Goal: Find specific page/section: Find specific page/section

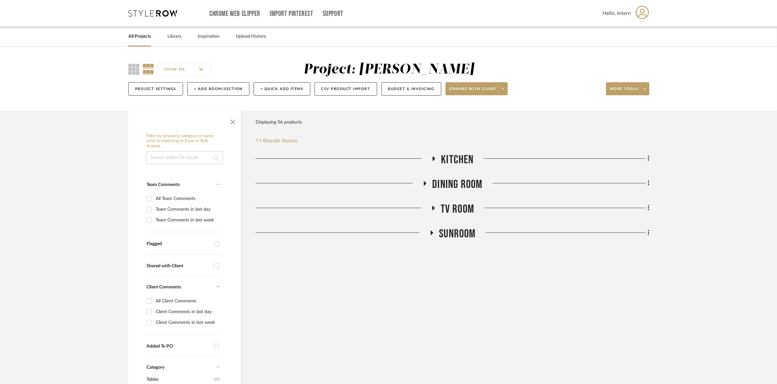
click at [145, 38] on link "All Projects" at bounding box center [139, 36] width 23 height 9
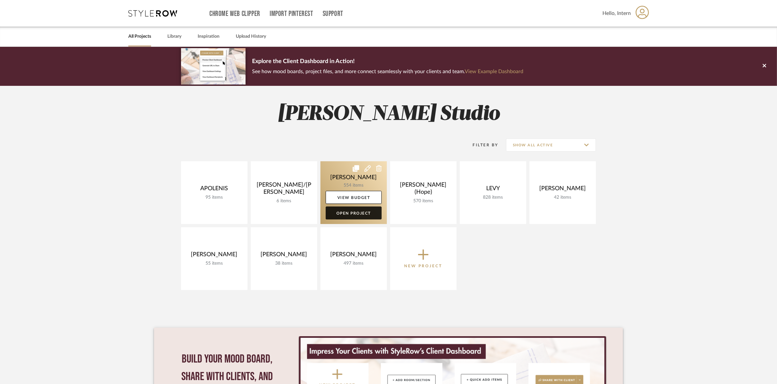
click at [349, 214] on link "Open Project" at bounding box center [353, 213] width 56 height 13
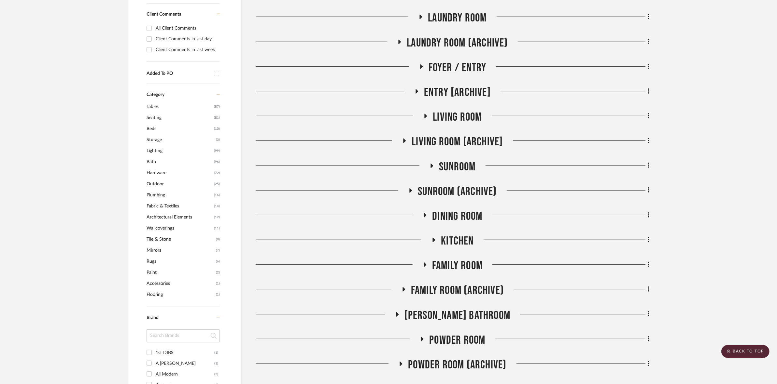
scroll to position [407, 0]
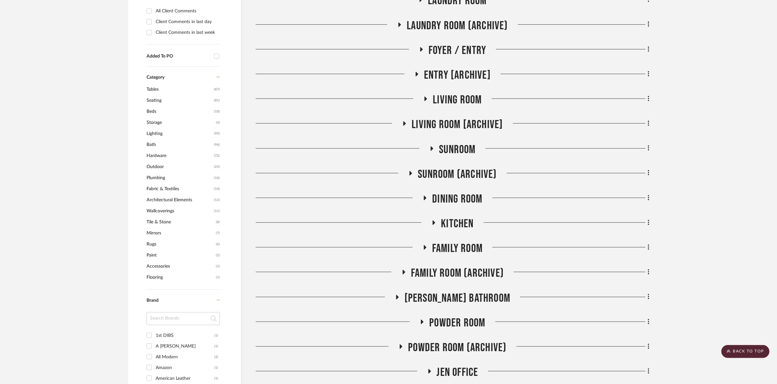
click at [157, 96] on span "Seating" at bounding box center [179, 100] width 66 height 11
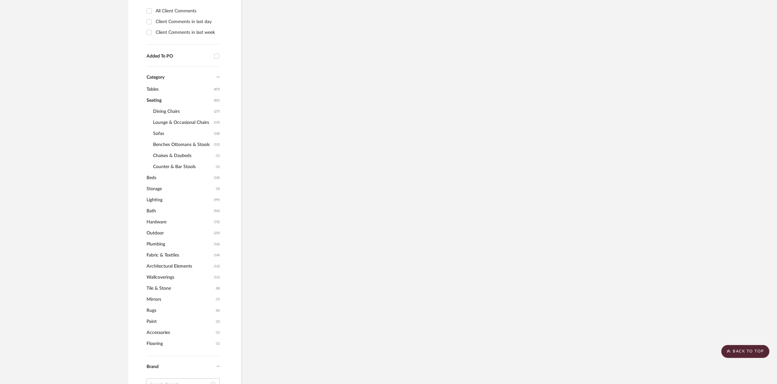
scroll to position [385, 0]
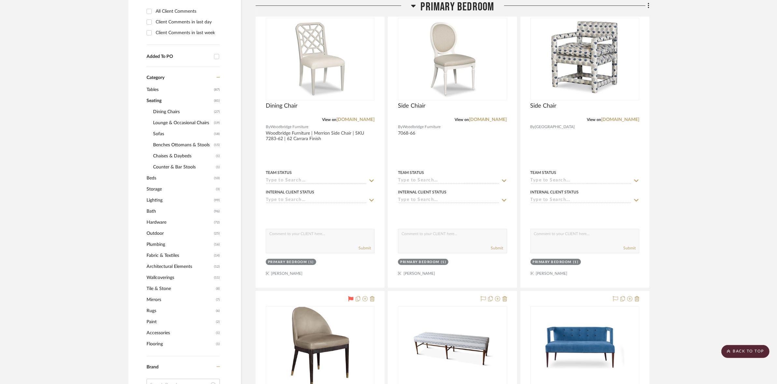
click at [162, 111] on span "Dining Chairs" at bounding box center [182, 111] width 59 height 11
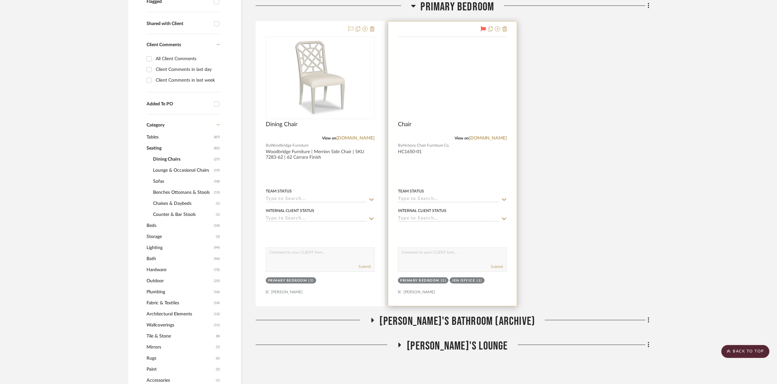
scroll to position [168, 0]
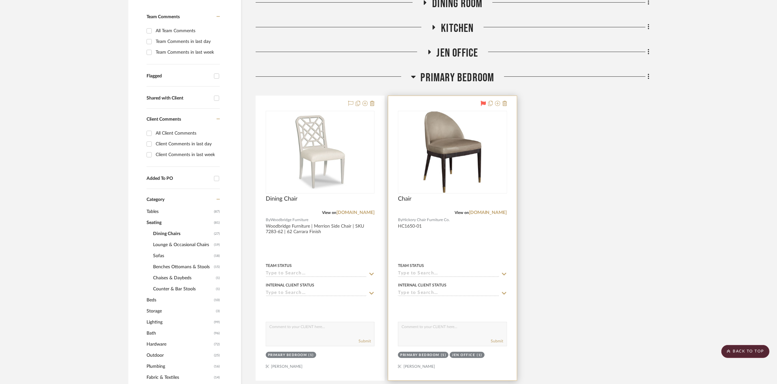
click at [483, 104] on icon at bounding box center [482, 103] width 5 height 5
click at [168, 241] on span "Lounge & Occasional Chairs" at bounding box center [182, 245] width 59 height 11
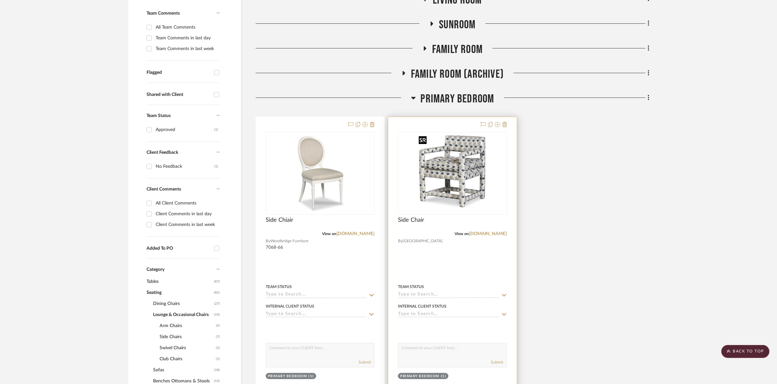
scroll to position [168, 0]
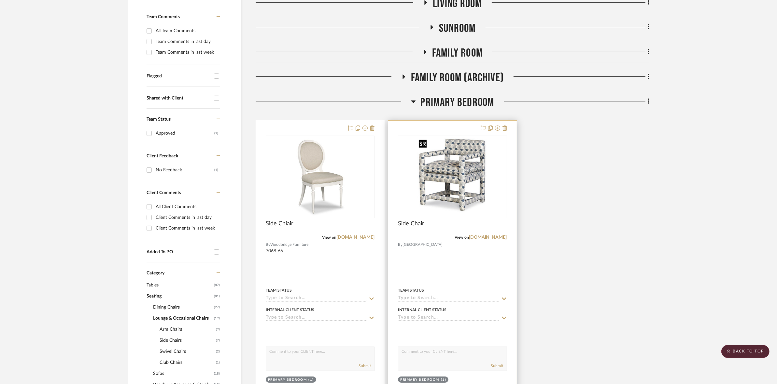
click at [454, 189] on img "0" at bounding box center [452, 176] width 73 height 81
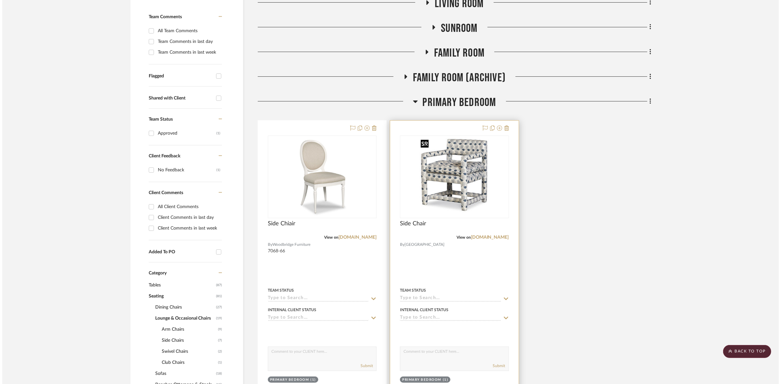
scroll to position [0, 0]
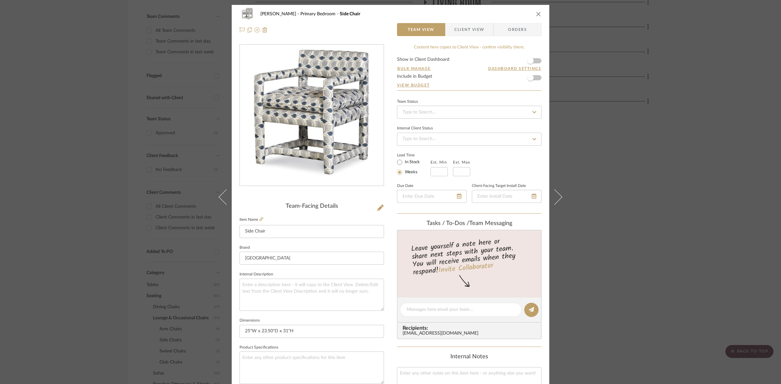
click at [459, 34] on span "Client View" at bounding box center [469, 29] width 30 height 13
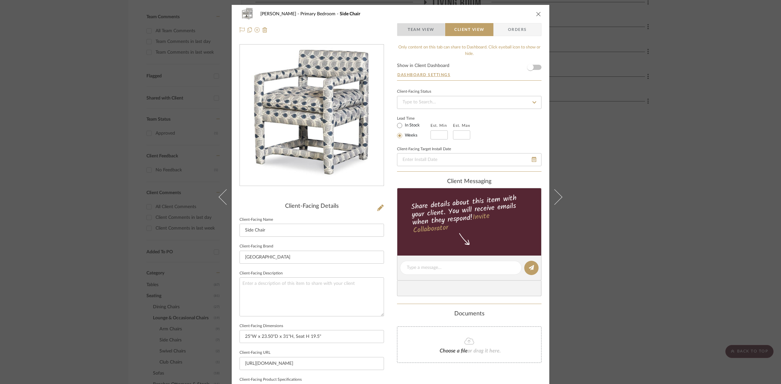
click at [426, 31] on span "Team View" at bounding box center [421, 29] width 27 height 13
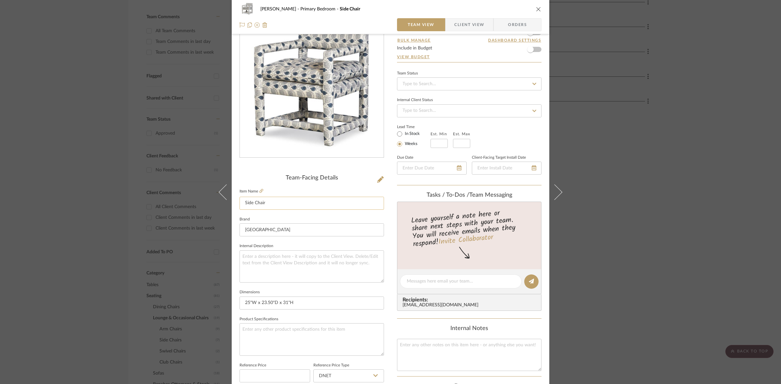
scroll to position [41, 0]
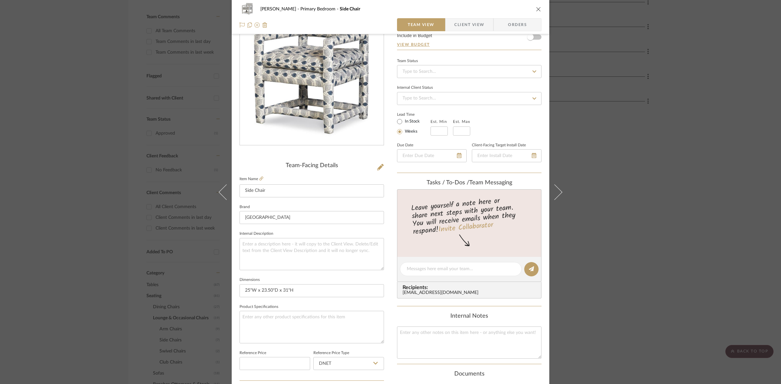
click at [160, 149] on div "[PERSON_NAME] Primary Bedroom Side Chair Team View Client View Orders Team-Faci…" at bounding box center [390, 192] width 781 height 384
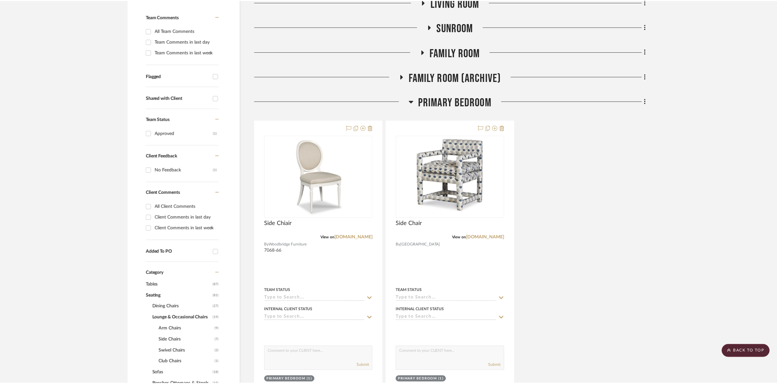
scroll to position [168, 0]
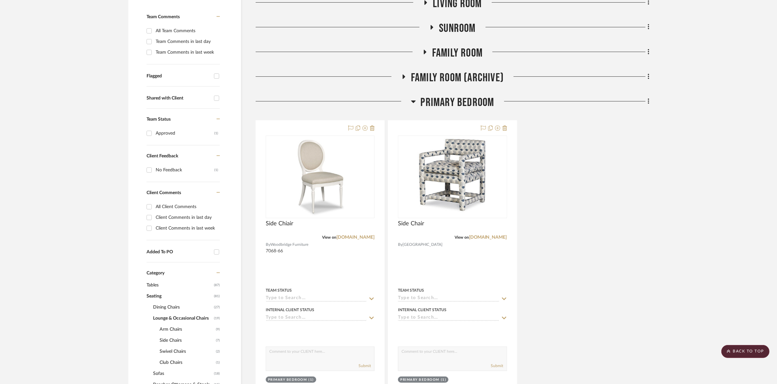
click at [436, 103] on span "Primary Bedroom" at bounding box center [457, 103] width 74 height 14
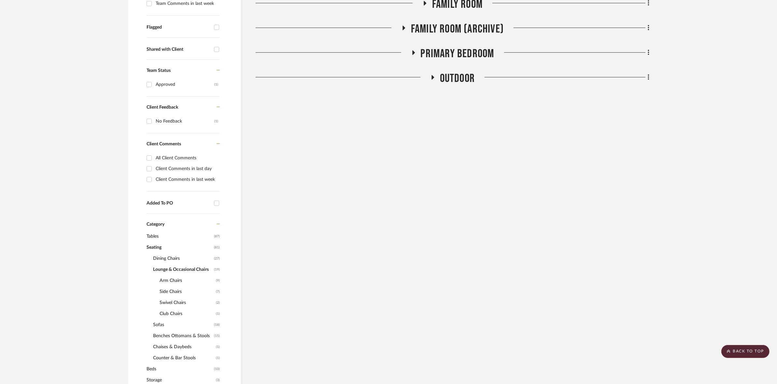
scroll to position [209, 0]
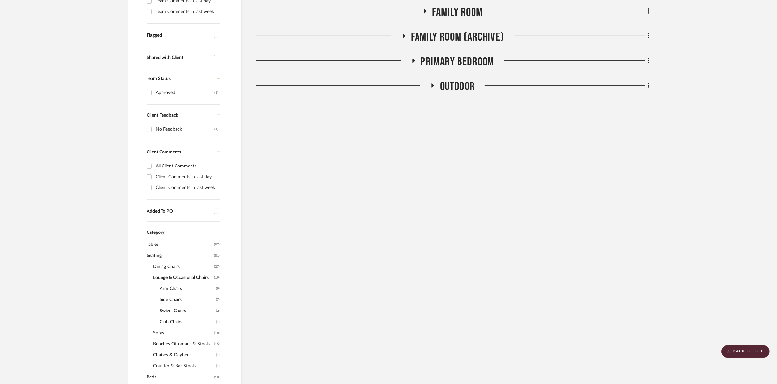
click at [153, 243] on span "Tables" at bounding box center [179, 244] width 66 height 11
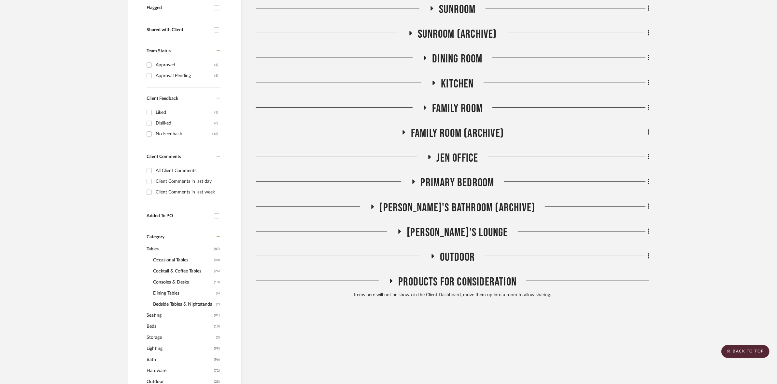
scroll to position [249, 0]
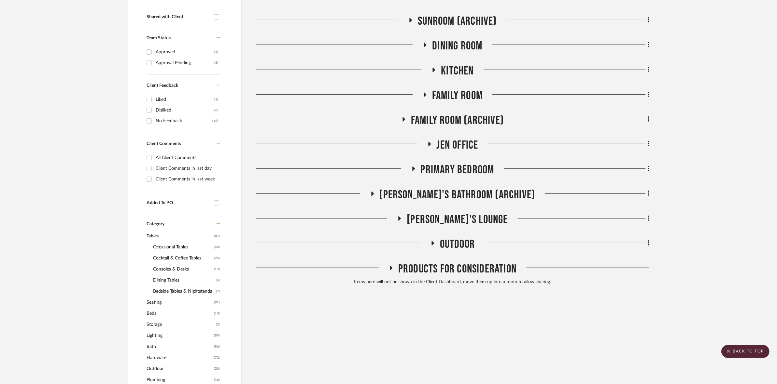
click at [173, 266] on span "Consoles & Desks" at bounding box center [182, 269] width 59 height 11
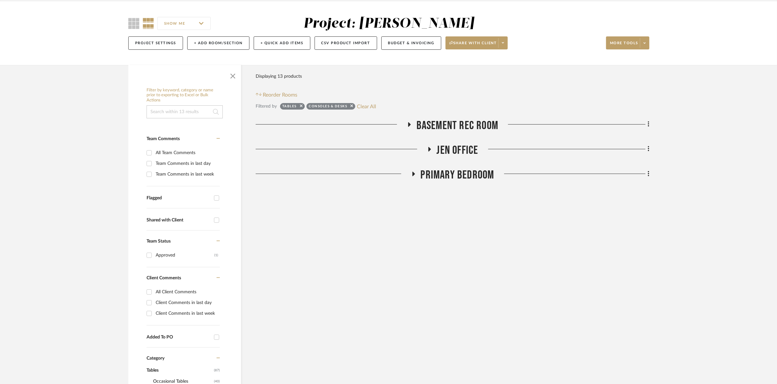
scroll to position [168, 0]
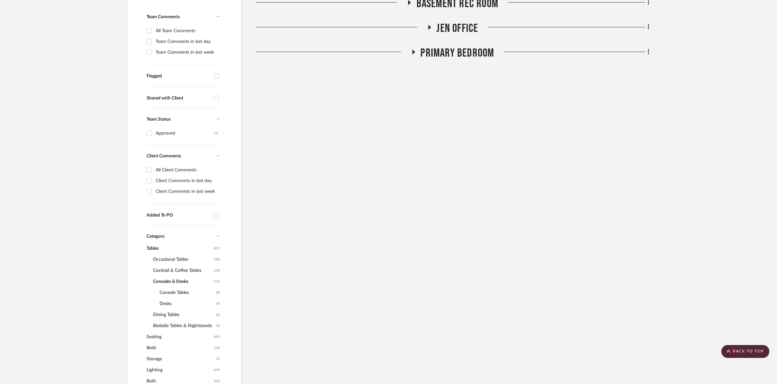
click at [181, 290] on span "Console Tables" at bounding box center [186, 292] width 55 height 11
click at [169, 303] on span "Desks" at bounding box center [186, 303] width 55 height 11
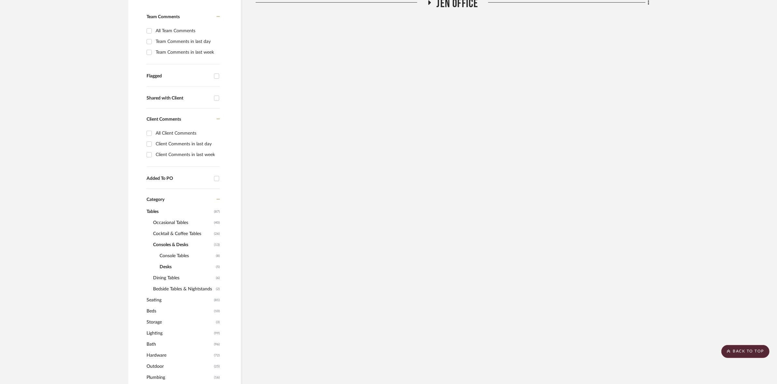
click at [176, 224] on span "Occasional Tables" at bounding box center [182, 222] width 59 height 11
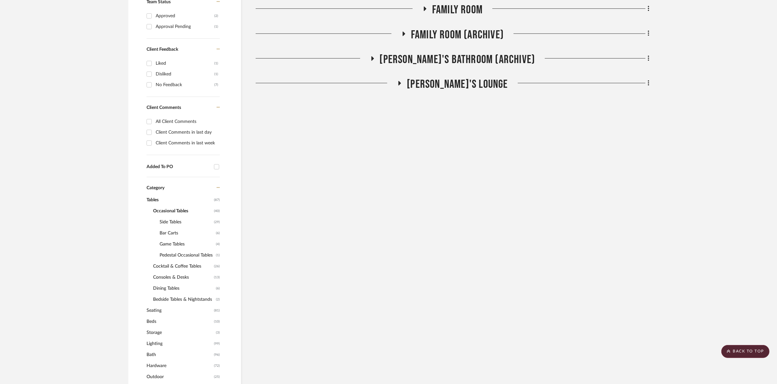
scroll to position [290, 0]
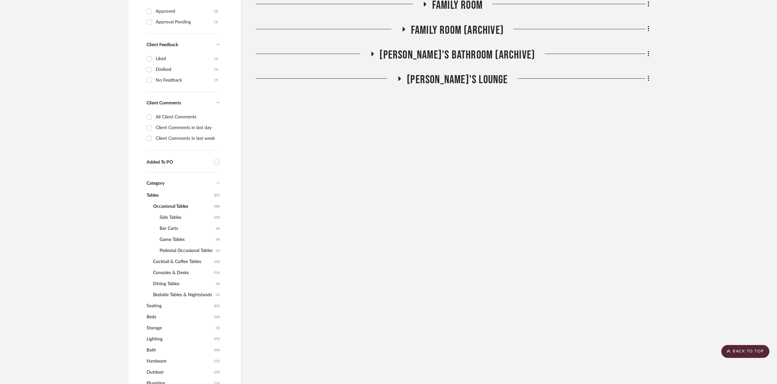
click at [180, 241] on span "Game Tables" at bounding box center [186, 239] width 55 height 11
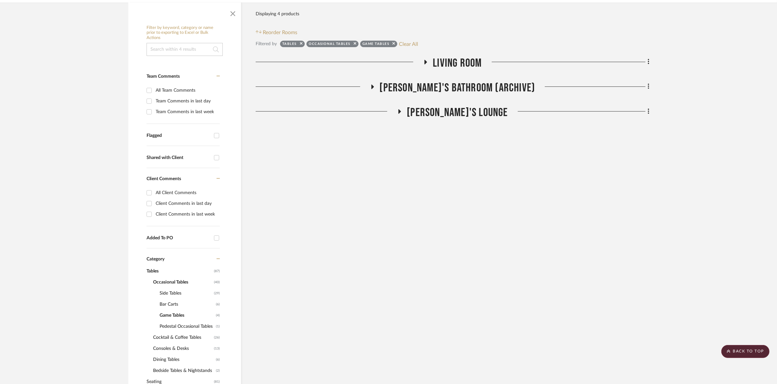
scroll to position [21, 0]
